Goal: Task Accomplishment & Management: Manage account settings

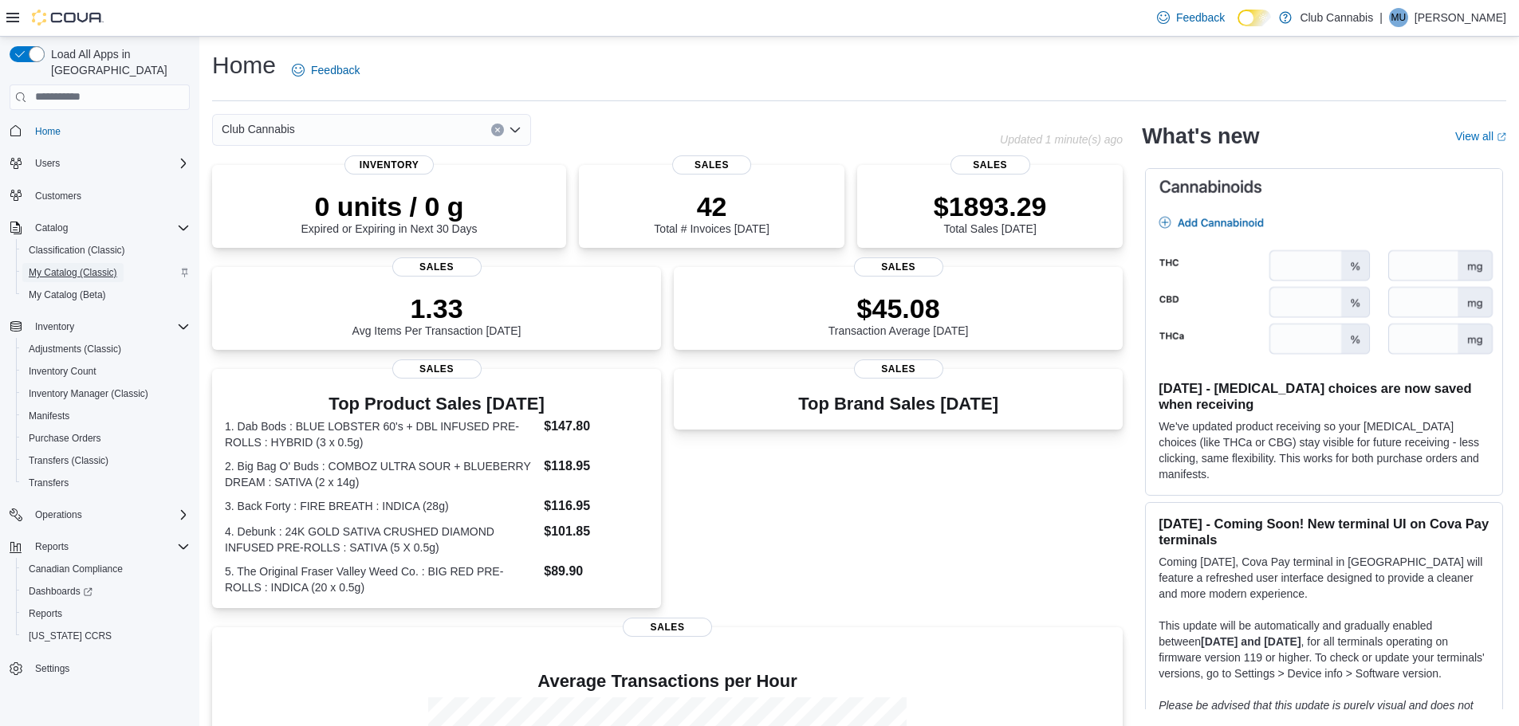
click at [66, 266] on span "My Catalog (Classic)" at bounding box center [73, 272] width 88 height 13
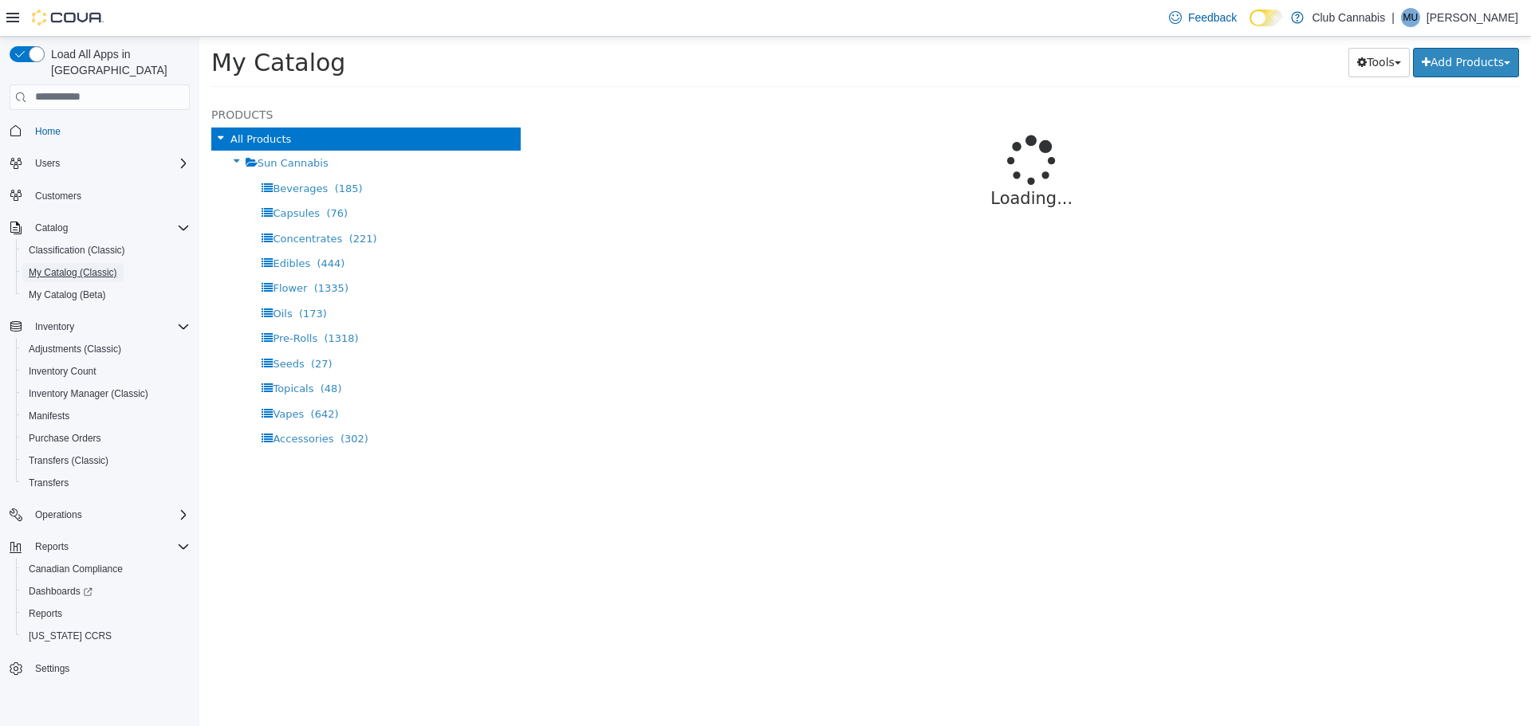
select select "**********"
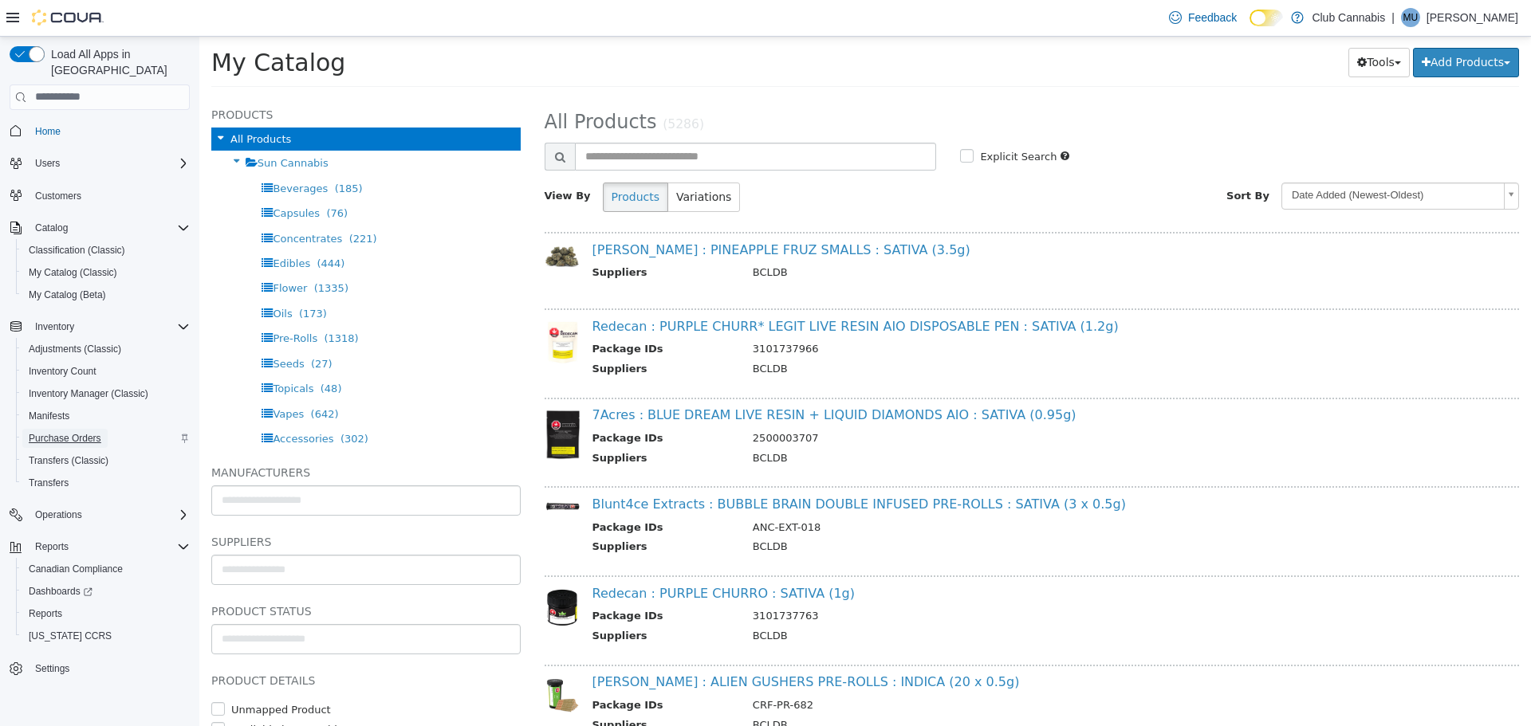
click at [52, 432] on span "Purchase Orders" at bounding box center [65, 438] width 73 height 13
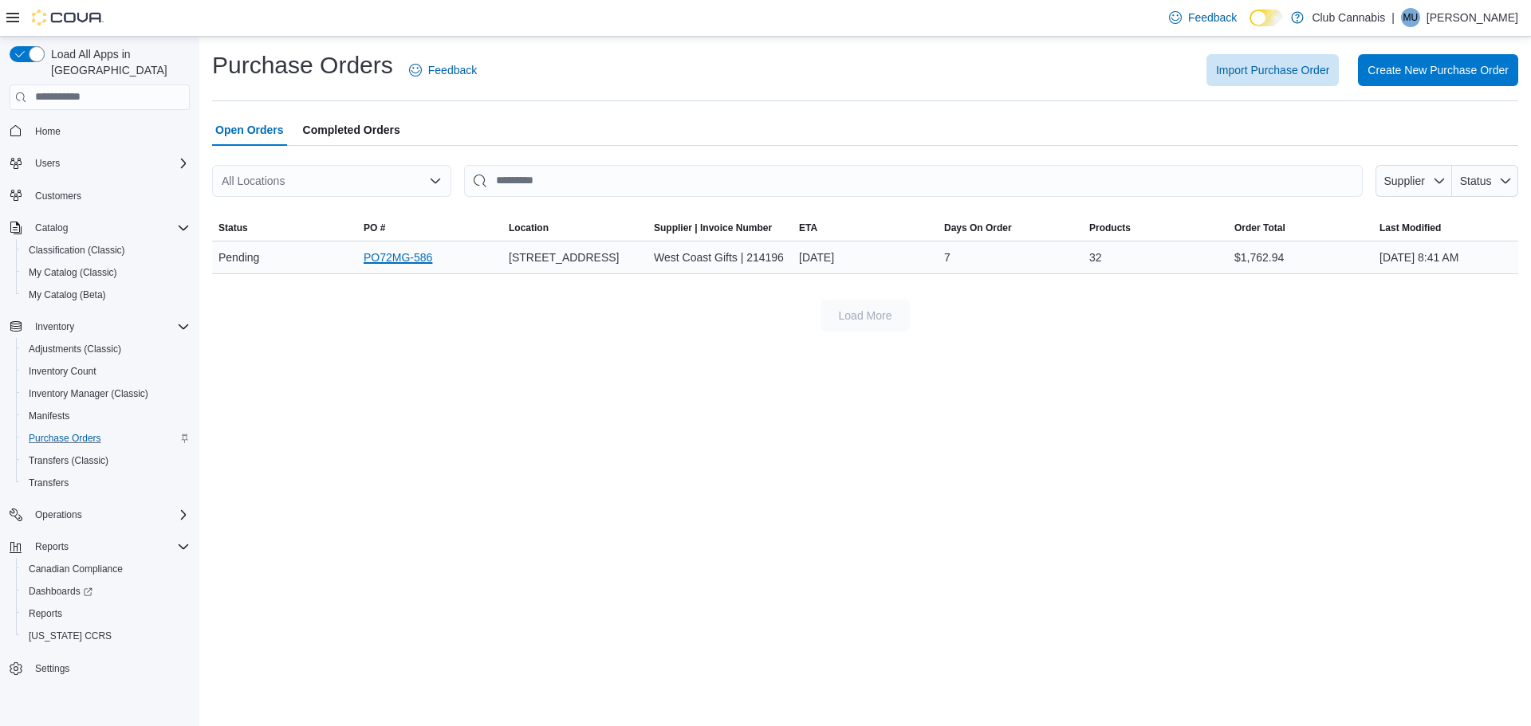
click at [414, 260] on link "PO72MG-586" at bounding box center [398, 257] width 69 height 19
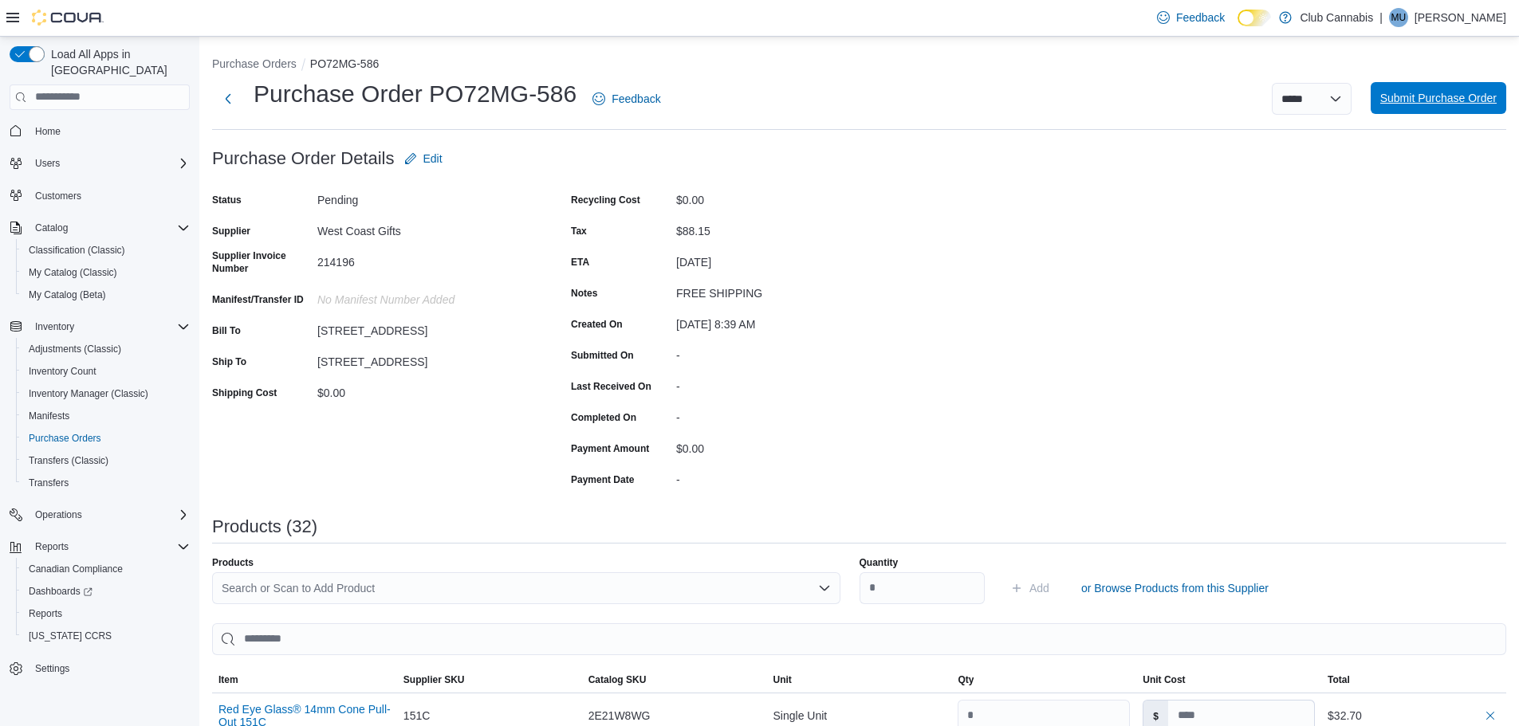
click at [1458, 107] on span "Submit Purchase Order" at bounding box center [1438, 98] width 116 height 32
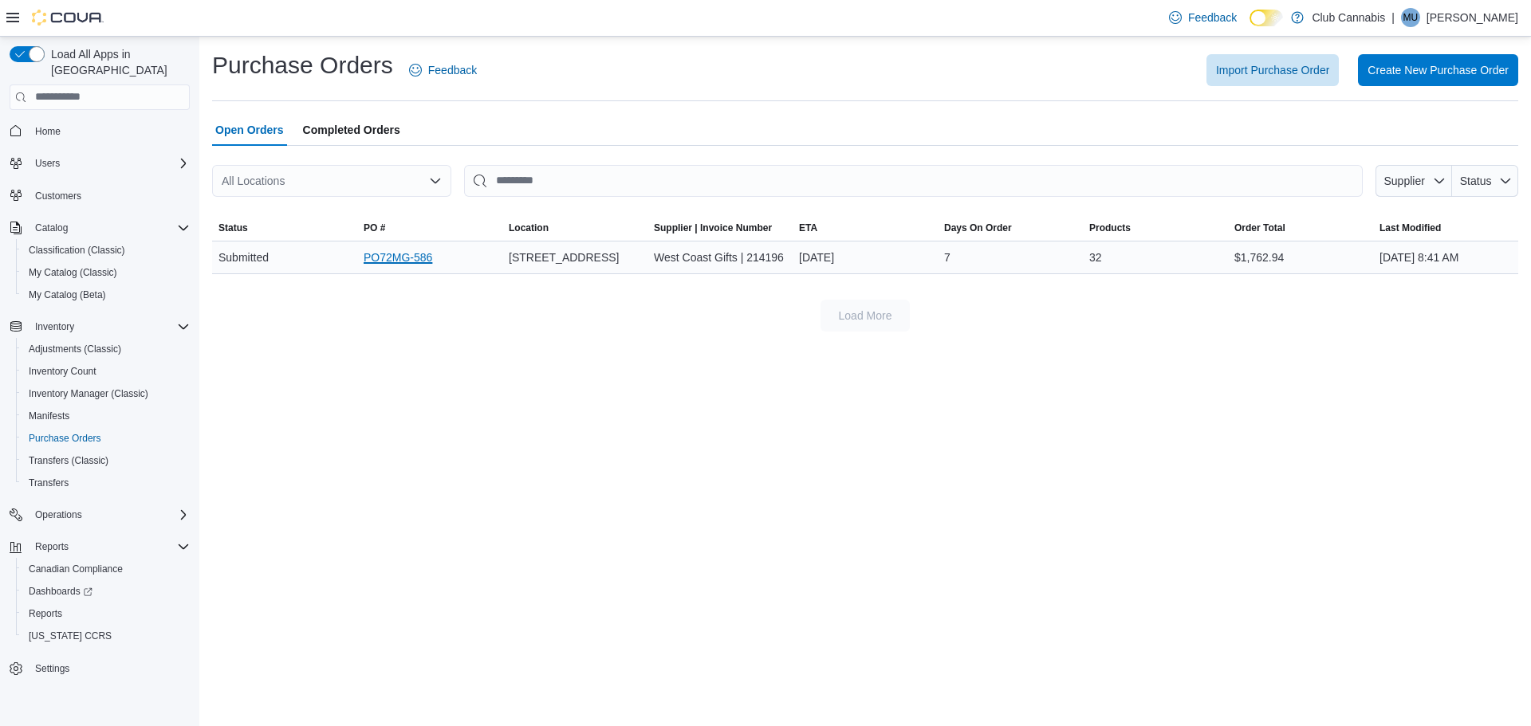
click at [398, 257] on link "PO72MG-586" at bounding box center [398, 257] width 69 height 19
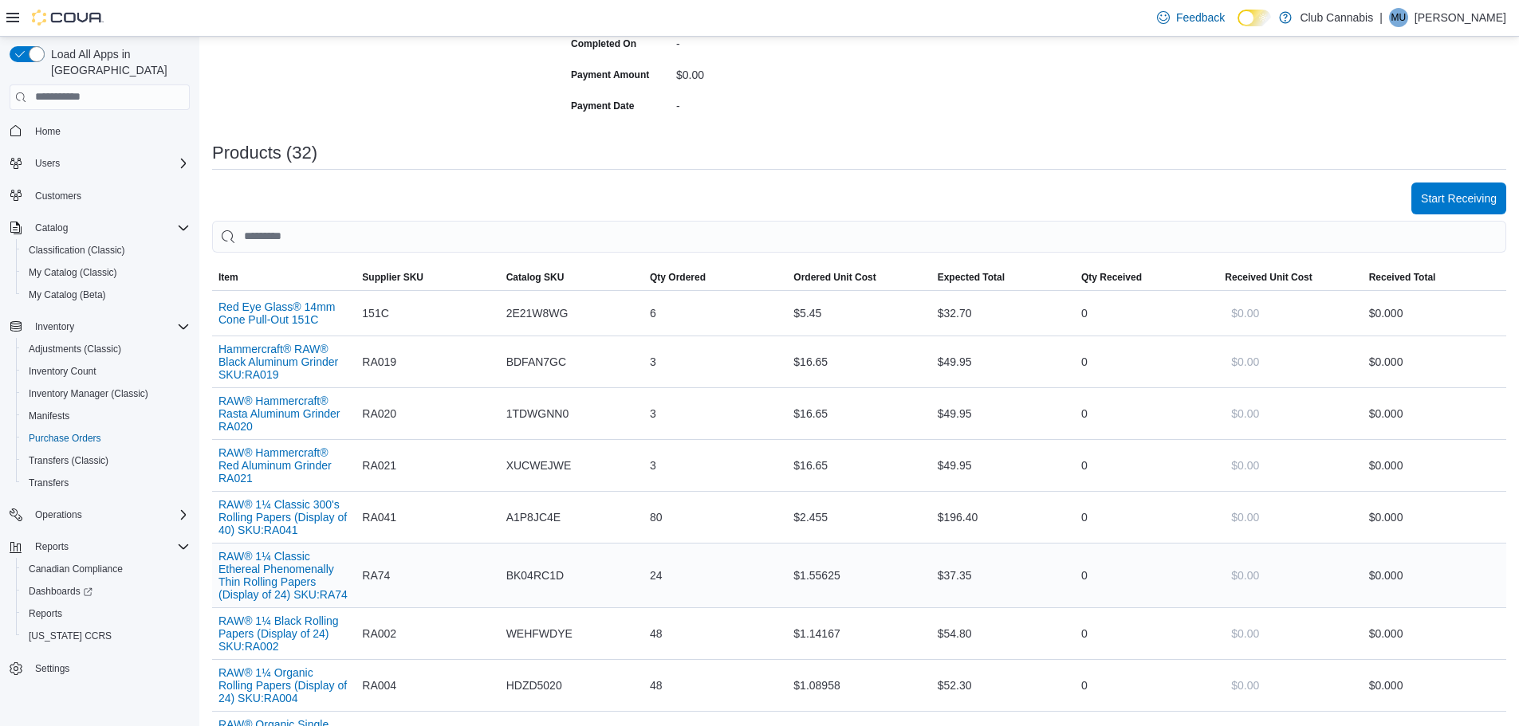
scroll to position [372, 0]
click at [1488, 196] on span "Start Receiving" at bounding box center [1459, 199] width 76 height 16
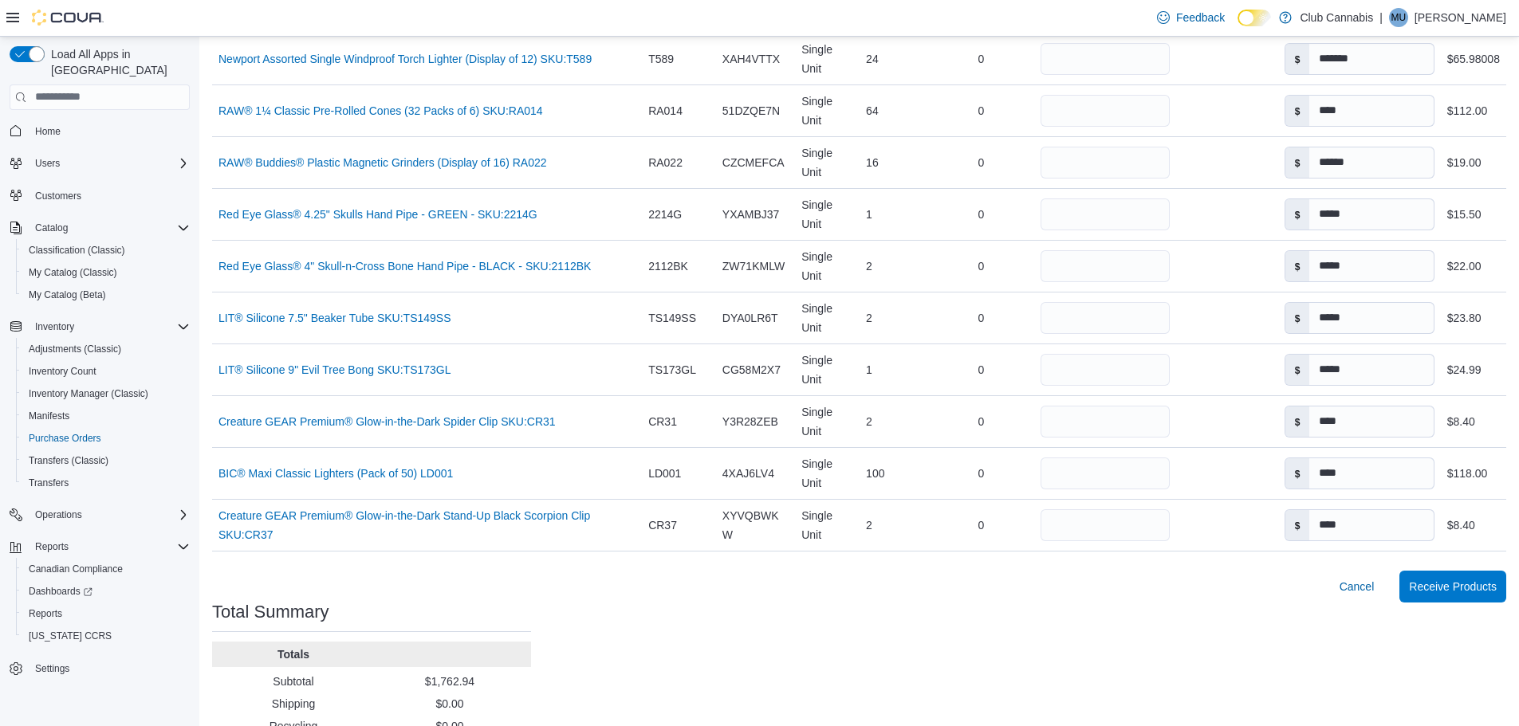
scroll to position [1700, 0]
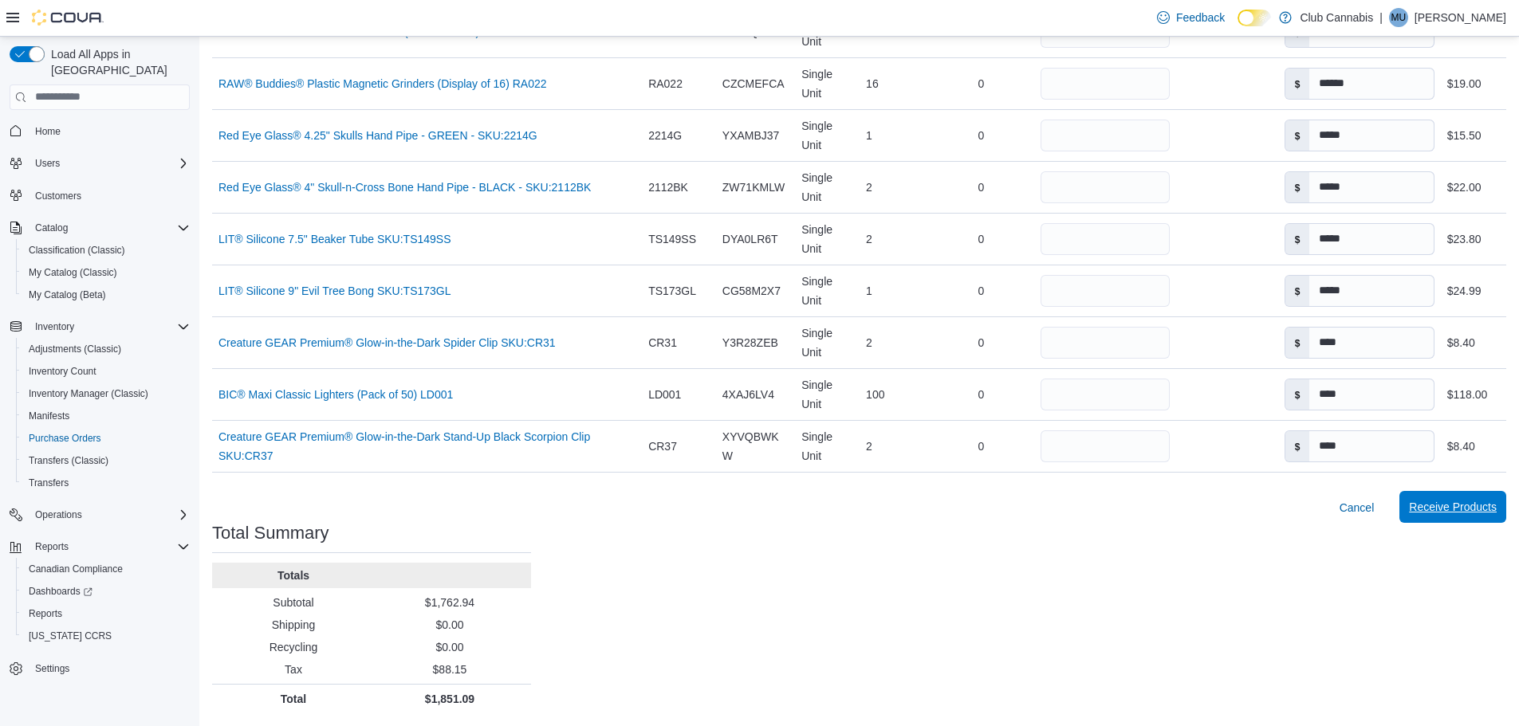
click at [1462, 511] on span "Receive Products" at bounding box center [1453, 507] width 88 height 16
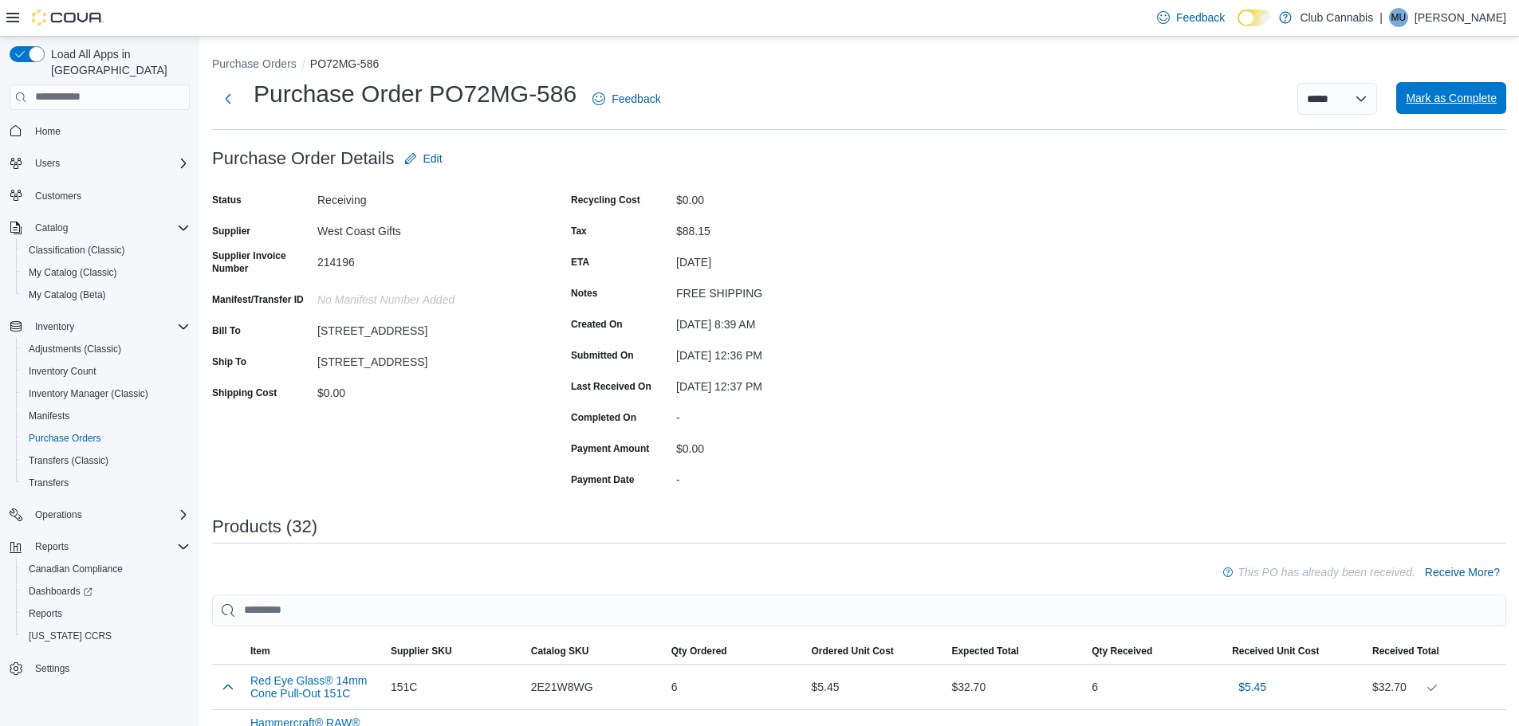
click at [1464, 95] on span "Mark as Complete" at bounding box center [1450, 98] width 91 height 16
